Goal: Find specific page/section: Find specific page/section

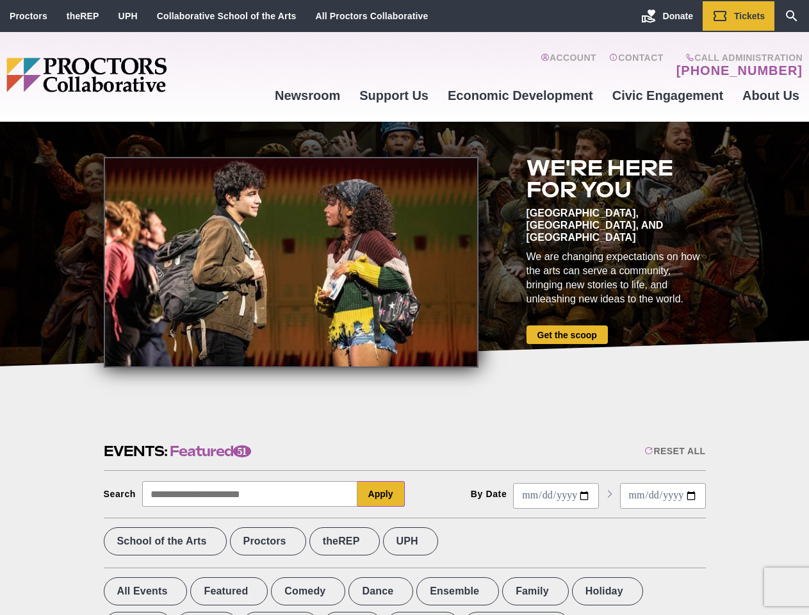
click at [404, 307] on div at bounding box center [291, 262] width 375 height 211
click at [674, 451] on div "Reset All" at bounding box center [674, 451] width 61 height 10
click at [381, 494] on button "Apply" at bounding box center [380, 494] width 47 height 26
